Goal: Task Accomplishment & Management: Manage account settings

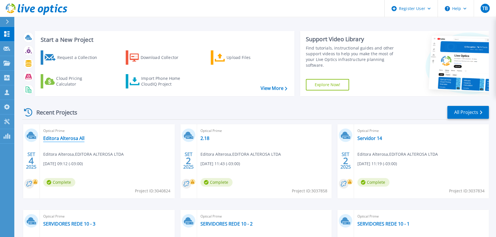
click at [75, 138] on link "Editora Alterosa All" at bounding box center [63, 138] width 41 height 6
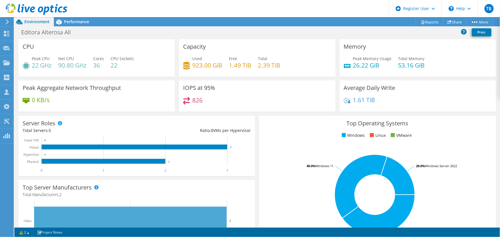
scroll to position [59, 0]
click at [8, 61] on use at bounding box center [6, 62] width 7 height 5
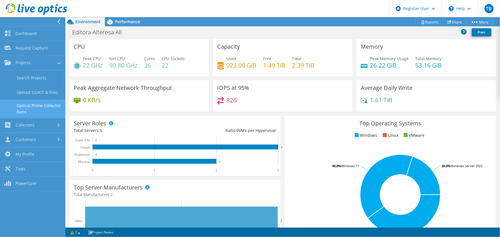
click at [48, 109] on link "Optical Prime Collector Runs" at bounding box center [32, 109] width 65 height 18
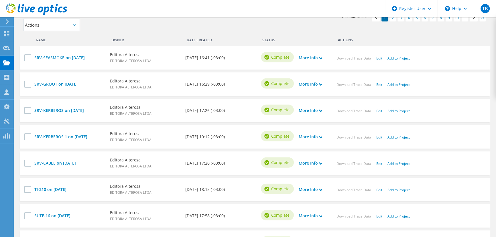
scroll to position [208, 0]
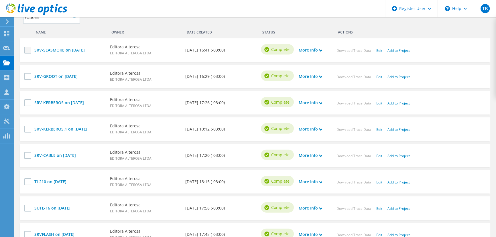
click at [27, 52] on label at bounding box center [28, 50] width 8 height 7
click at [0, 0] on input "checkbox" at bounding box center [0, 0] width 0 height 0
click at [31, 76] on label at bounding box center [28, 76] width 8 height 7
click at [0, 0] on input "checkbox" at bounding box center [0, 0] width 0 height 0
click at [29, 101] on label at bounding box center [28, 102] width 8 height 7
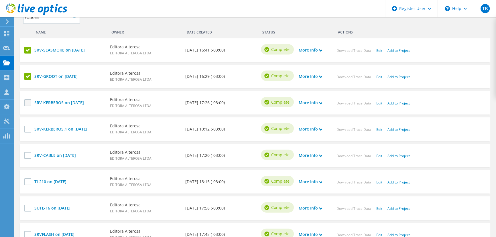
click at [0, 0] on input "checkbox" at bounding box center [0, 0] width 0 height 0
click at [25, 129] on label at bounding box center [28, 129] width 8 height 7
click at [0, 0] on input "checkbox" at bounding box center [0, 0] width 0 height 0
click at [27, 154] on label at bounding box center [28, 155] width 8 height 7
click at [0, 0] on input "checkbox" at bounding box center [0, 0] width 0 height 0
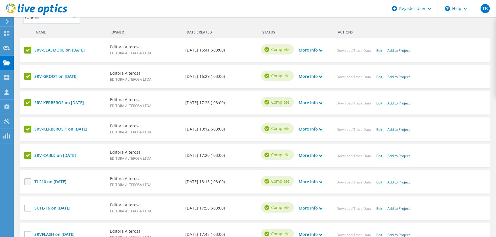
click at [27, 180] on label at bounding box center [28, 181] width 8 height 7
click at [0, 0] on input "checkbox" at bounding box center [0, 0] width 0 height 0
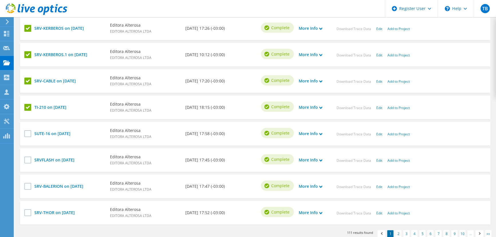
scroll to position [312, 0]
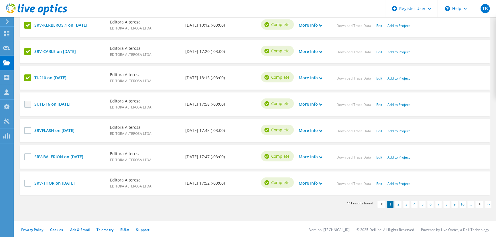
click at [29, 105] on label at bounding box center [28, 104] width 8 height 7
click at [0, 0] on input "checkbox" at bounding box center [0, 0] width 0 height 0
click at [27, 131] on label at bounding box center [28, 130] width 8 height 7
click at [0, 0] on input "checkbox" at bounding box center [0, 0] width 0 height 0
click at [26, 155] on label at bounding box center [28, 156] width 8 height 7
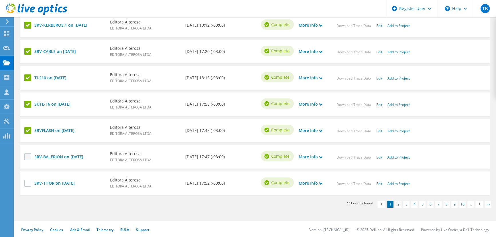
click at [0, 0] on input "checkbox" at bounding box center [0, 0] width 0 height 0
click at [28, 187] on div at bounding box center [28, 185] width 8 height 10
click at [29, 187] on div at bounding box center [28, 185] width 8 height 10
click at [29, 183] on label at bounding box center [28, 183] width 8 height 7
click at [0, 0] on input "checkbox" at bounding box center [0, 0] width 0 height 0
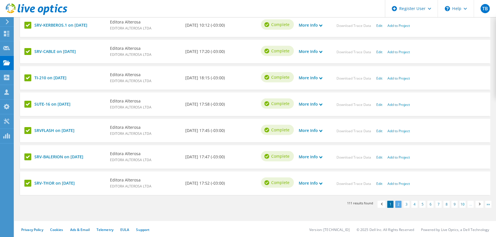
click at [400, 204] on link "2" at bounding box center [398, 204] width 6 height 7
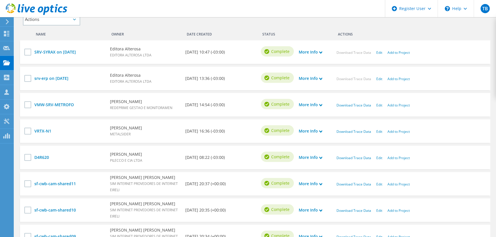
scroll to position [208, 0]
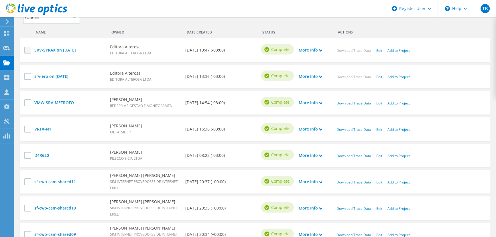
click at [26, 51] on label at bounding box center [28, 50] width 8 height 7
click at [0, 0] on input "checkbox" at bounding box center [0, 0] width 0 height 0
click at [27, 76] on label at bounding box center [28, 76] width 8 height 7
click at [0, 0] on input "checkbox" at bounding box center [0, 0] width 0 height 0
click at [26, 100] on label at bounding box center [28, 102] width 8 height 7
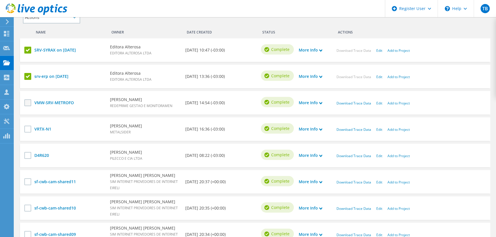
click at [0, 0] on input "checkbox" at bounding box center [0, 0] width 0 height 0
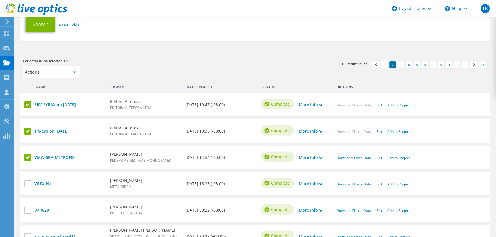
scroll to position [78, 0]
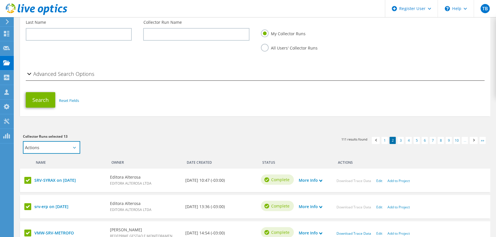
click at [63, 147] on select "Actions Add to new project" at bounding box center [51, 147] width 57 height 13
select select "new_proj"
click at [23, 141] on select "Actions Add to new project" at bounding box center [51, 147] width 57 height 13
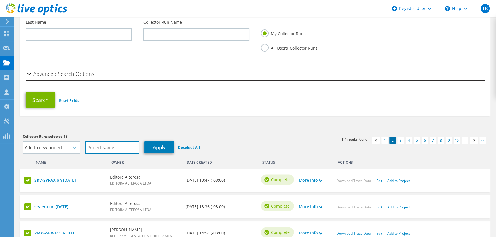
click at [111, 148] on input "text" at bounding box center [112, 147] width 54 height 13
click at [165, 146] on link "Apply" at bounding box center [159, 147] width 30 height 12
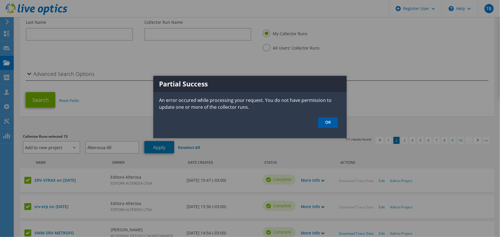
click at [324, 121] on link "OK" at bounding box center [328, 122] width 20 height 11
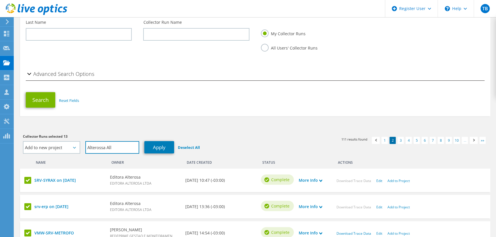
click at [125, 147] on input "Alterossa All" at bounding box center [112, 147] width 54 height 13
type input "Alterossa All2"
click at [144, 149] on div "Collector Runs selected 13 Actions Add to new project Alterossa All2 Apply Dese…" at bounding box center [136, 143] width 227 height 20
click at [149, 149] on link "Apply" at bounding box center [159, 147] width 30 height 12
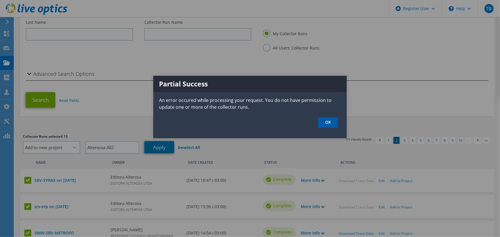
click at [327, 123] on link "OK" at bounding box center [328, 122] width 20 height 11
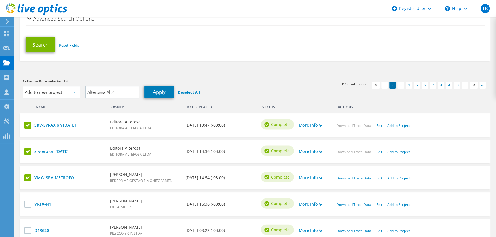
scroll to position [182, 0]
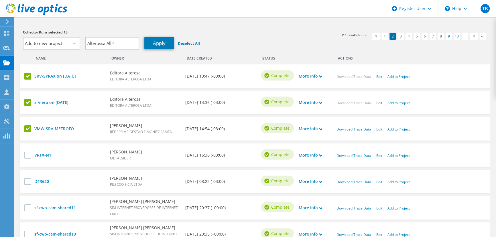
click at [25, 128] on label at bounding box center [28, 128] width 8 height 7
click at [0, 0] on input "checkbox" at bounding box center [0, 0] width 0 height 0
click at [158, 46] on link "Apply" at bounding box center [159, 43] width 30 height 12
select select "Actions"
click at [43, 10] on icon at bounding box center [37, 9] width 62 height 12
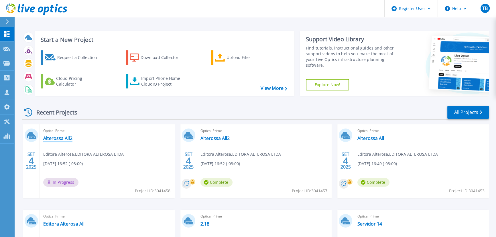
click at [68, 139] on link "Alterossa All2" at bounding box center [57, 138] width 29 height 6
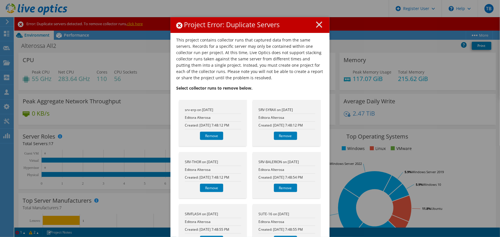
click at [321, 27] on h1 "Project Error: Duplicate Servers" at bounding box center [249, 24] width 147 height 7
click at [320, 25] on icon at bounding box center [319, 24] width 6 height 6
